Goal: Transaction & Acquisition: Purchase product/service

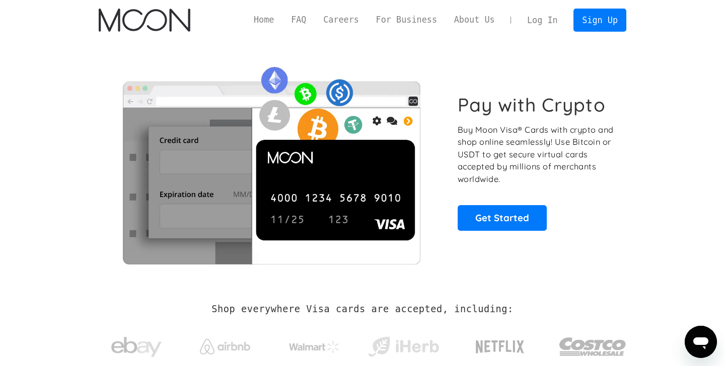
click at [552, 21] on link "Log In" at bounding box center [541, 20] width 47 height 22
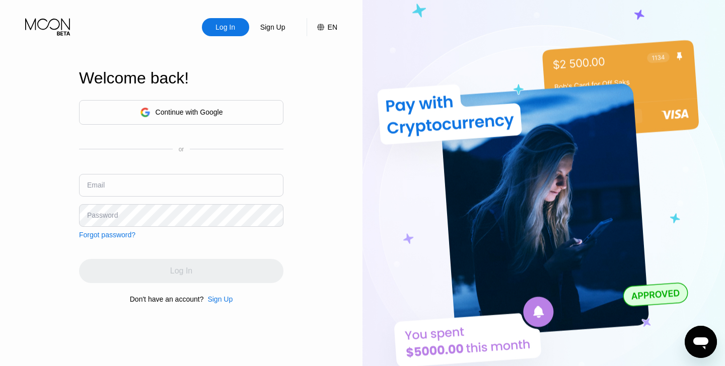
click at [245, 109] on div "Continue with Google" at bounding box center [181, 112] width 204 height 25
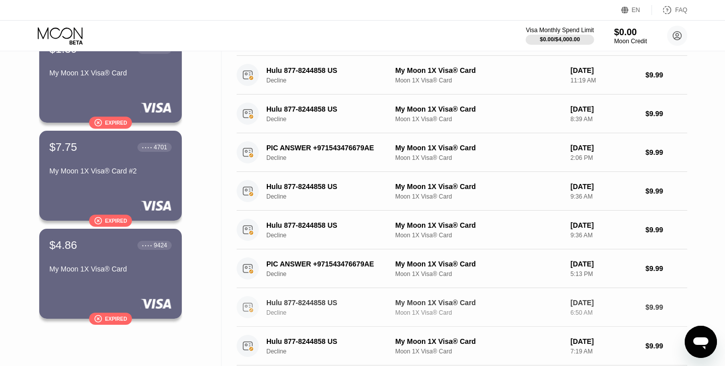
scroll to position [63, 0]
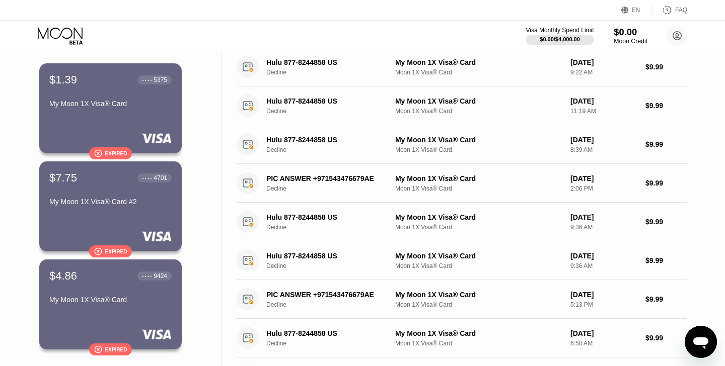
click at [627, 33] on div "$0.00" at bounding box center [631, 32] width 34 height 11
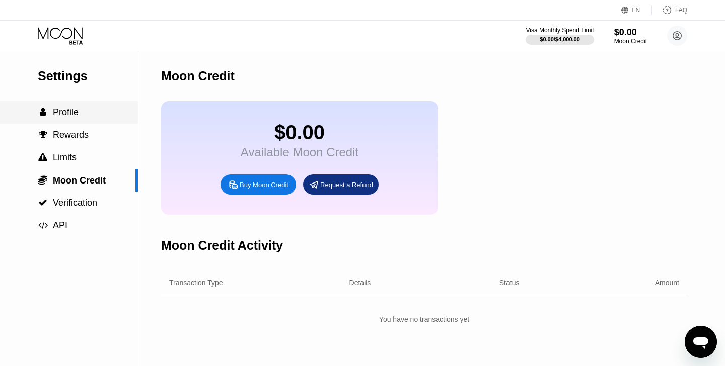
click at [70, 115] on span "Profile" at bounding box center [66, 112] width 26 height 10
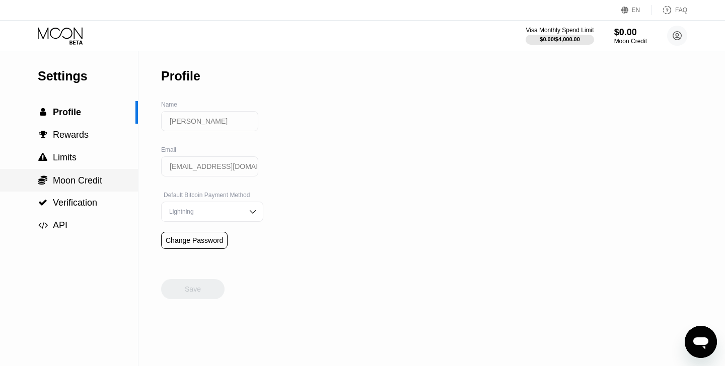
click at [95, 175] on div " Moon Credit" at bounding box center [69, 180] width 138 height 23
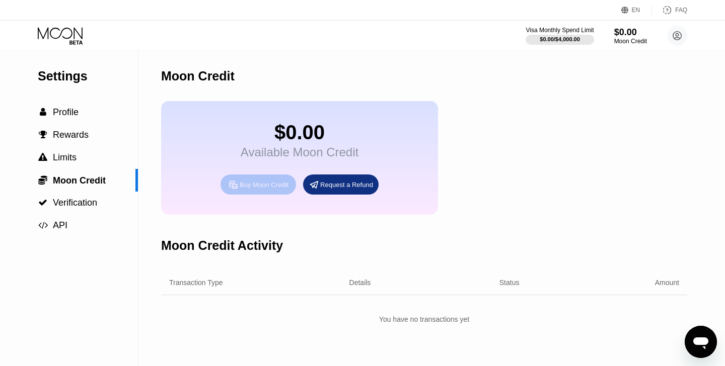
click at [241, 187] on div "Buy Moon Credit" at bounding box center [264, 185] width 49 height 9
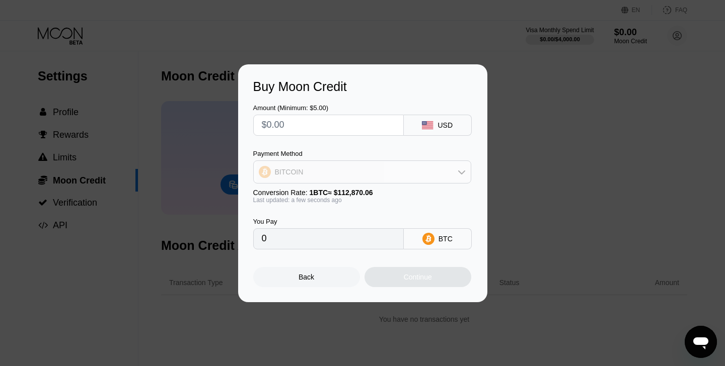
click at [388, 175] on div "BITCOIN" at bounding box center [362, 172] width 217 height 20
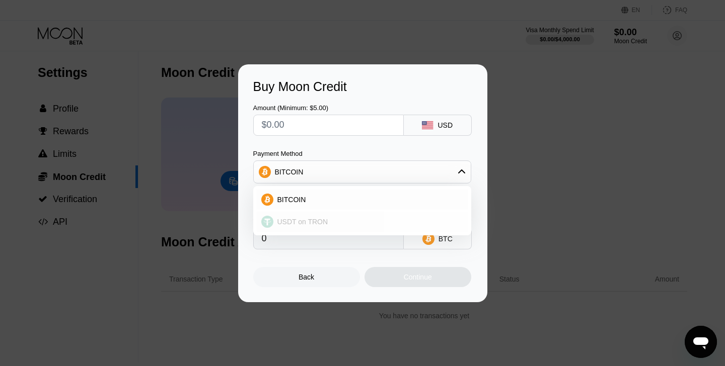
scroll to position [3, 0]
click at [322, 220] on span "USDT on TRON" at bounding box center [302, 222] width 51 height 8
type input "0.00"
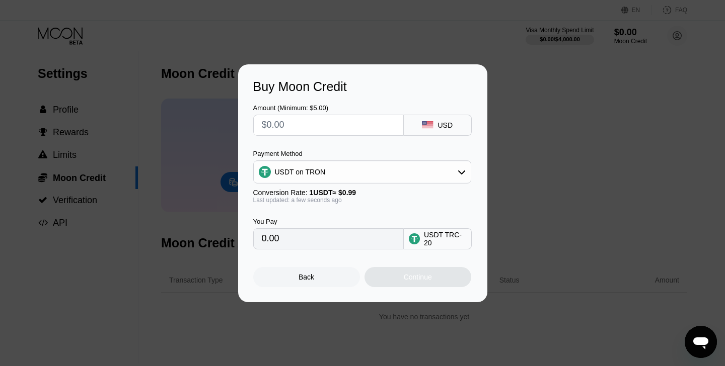
click at [321, 124] on input "text" at bounding box center [328, 125] width 133 height 20
type input "$5"
type input "5.05"
type input "$50"
type input "50.51"
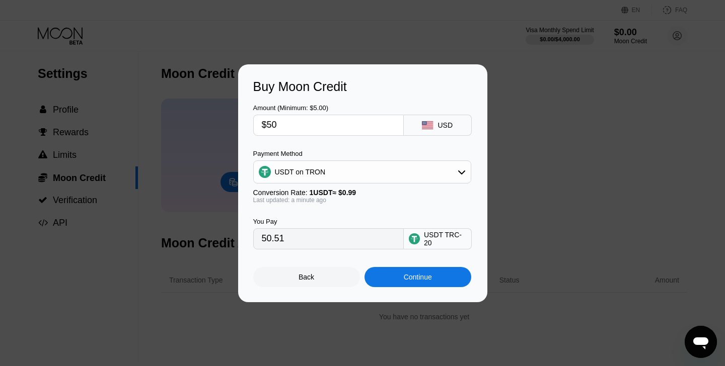
type input "$50"
click at [400, 278] on div "Continue" at bounding box center [417, 277] width 107 height 20
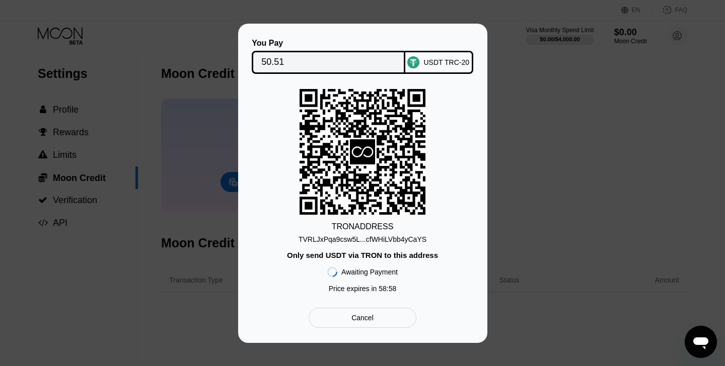
click at [396, 322] on div "Cancel" at bounding box center [362, 318] width 107 height 20
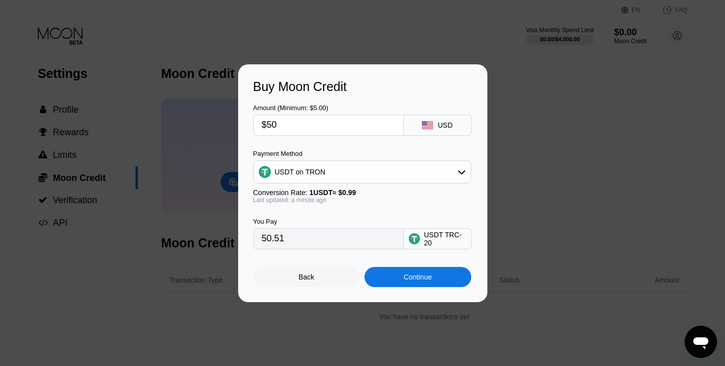
click at [325, 281] on div "Back" at bounding box center [306, 277] width 107 height 20
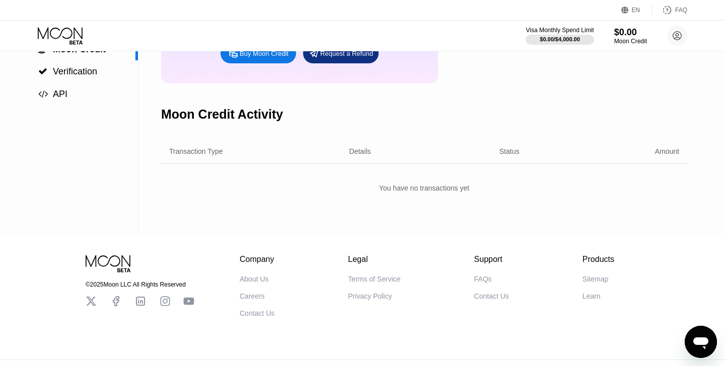
scroll to position [148, 0]
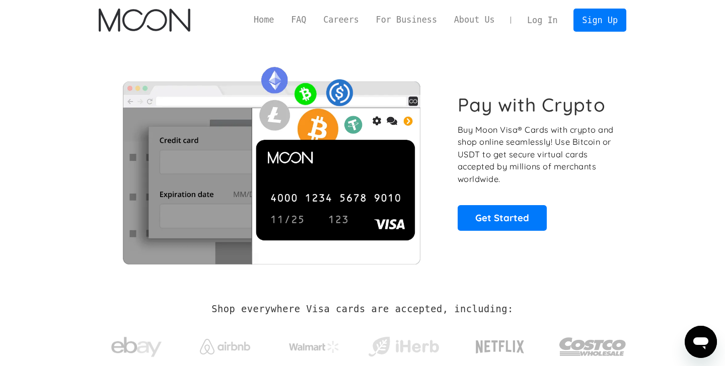
click at [547, 26] on link "Log In" at bounding box center [541, 20] width 47 height 22
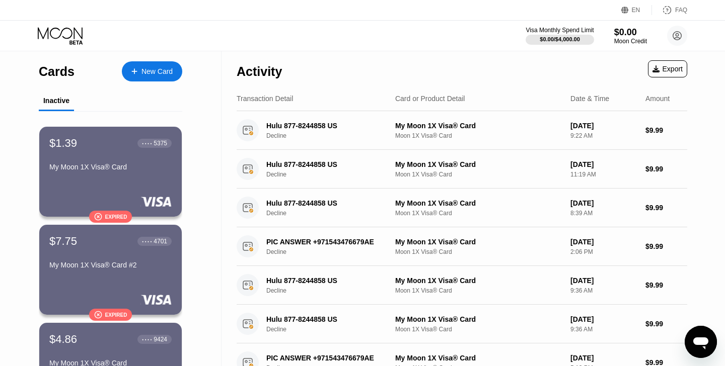
click at [147, 74] on div "New Card" at bounding box center [156, 71] width 31 height 9
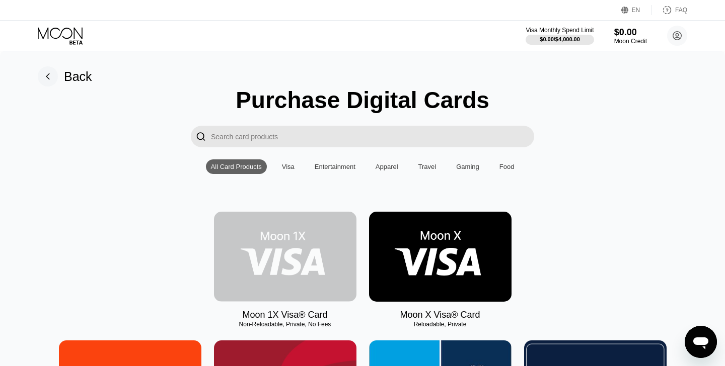
click at [322, 233] on img at bounding box center [285, 257] width 142 height 90
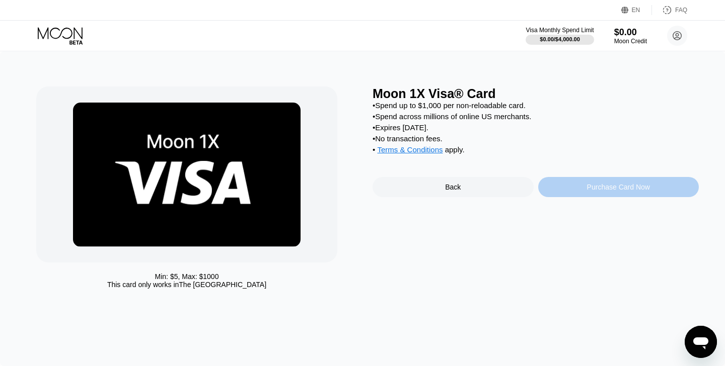
click at [615, 189] on div "Purchase Card Now" at bounding box center [618, 187] width 63 height 8
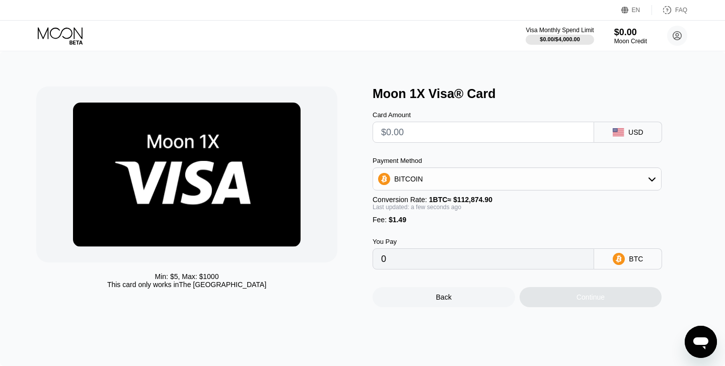
click at [472, 132] on input "text" at bounding box center [483, 132] width 204 height 20
type input "$5"
type input "0.00005750"
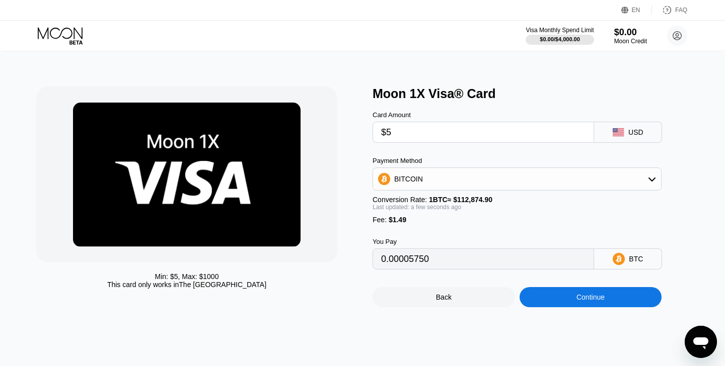
type input "$50"
type input "0.00045617"
type input "$50"
click at [518, 182] on div "BITCOIN" at bounding box center [517, 179] width 288 height 20
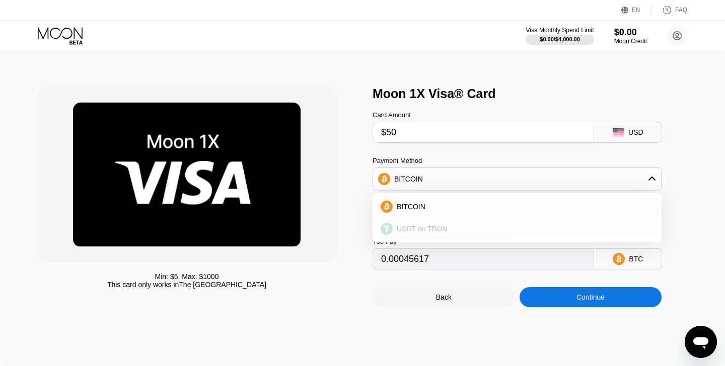
click at [446, 225] on div "USDT on TRON" at bounding box center [517, 229] width 283 height 20
type input "52.01"
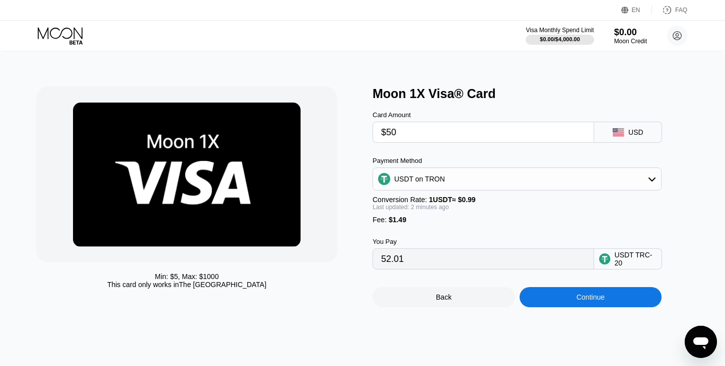
click at [501, 171] on div "USDT on TRON" at bounding box center [517, 179] width 288 height 20
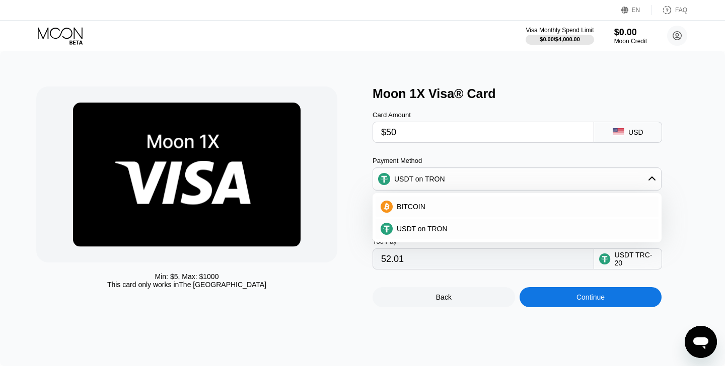
click at [501, 171] on div "USDT on TRON" at bounding box center [517, 179] width 288 height 20
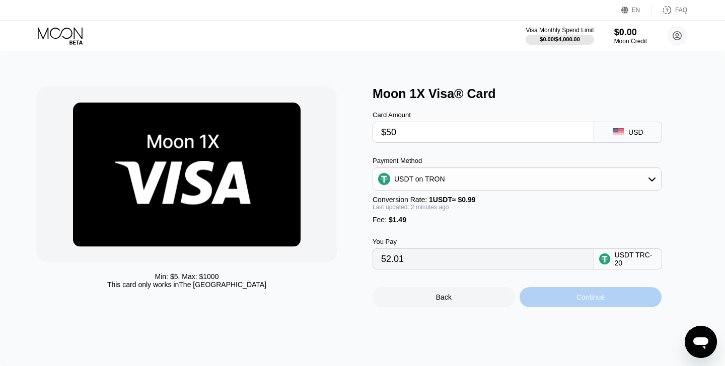
click at [572, 297] on div "Continue" at bounding box center [590, 297] width 142 height 20
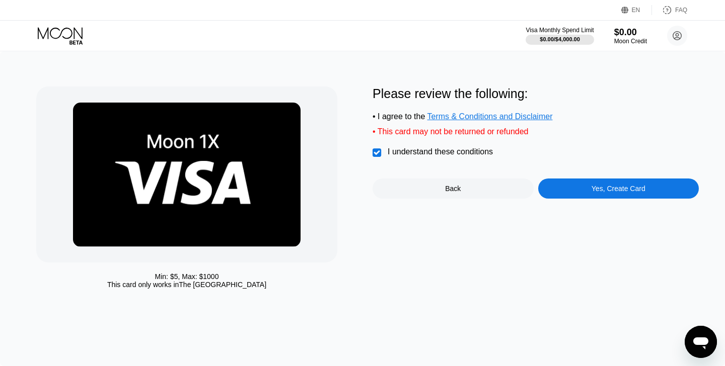
click at [608, 201] on div "Please review the following: • I agree to the Terms & Conditions and Disclaimer…" at bounding box center [535, 190] width 326 height 207
click at [605, 193] on div "Yes, Create Card" at bounding box center [618, 189] width 54 height 8
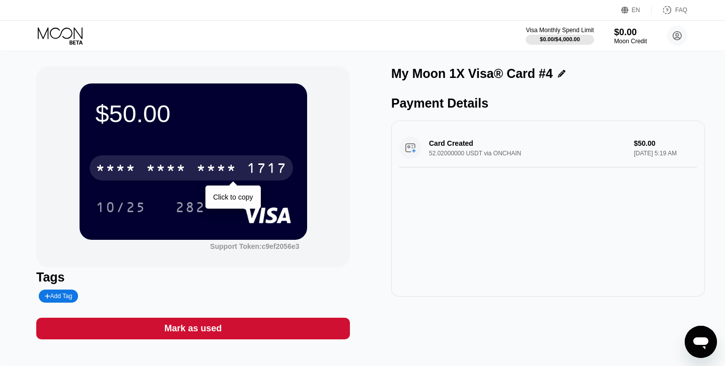
click at [250, 173] on div "1717" at bounding box center [267, 170] width 40 height 16
click at [265, 169] on div "1717" at bounding box center [267, 170] width 40 height 16
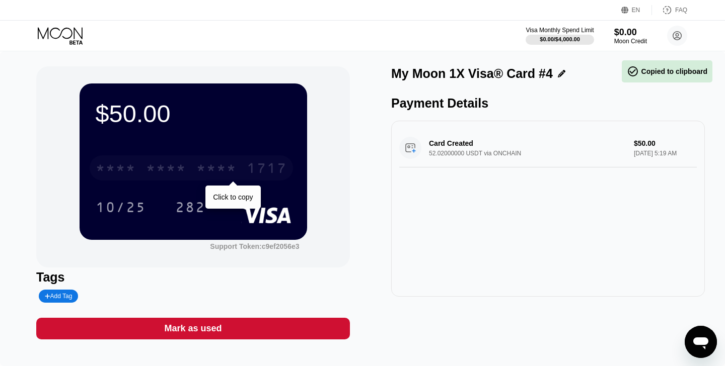
click at [274, 170] on div "1717" at bounding box center [267, 170] width 40 height 16
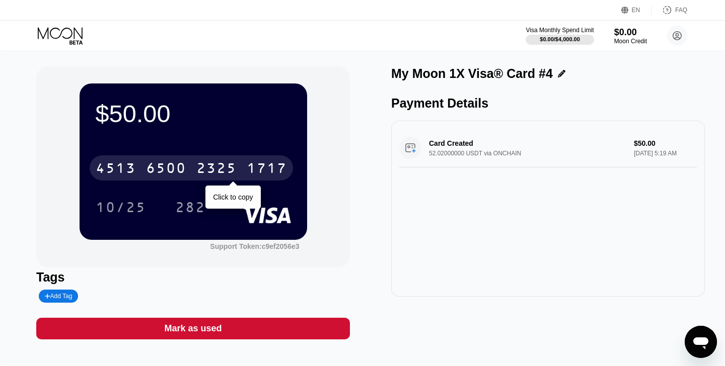
click at [269, 170] on div "1717" at bounding box center [267, 170] width 40 height 16
